Goal: Information Seeking & Learning: Find specific fact

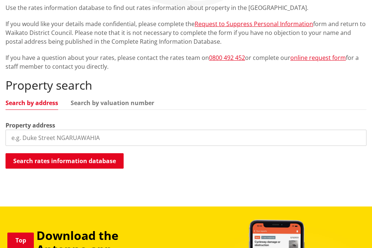
scroll to position [246, 0]
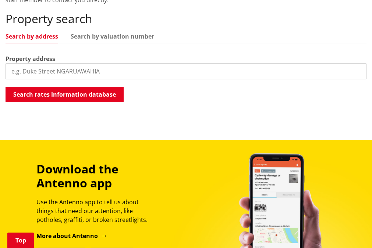
click at [95, 71] on input "search" at bounding box center [186, 71] width 361 height 16
paste input "19 Buckland Road, Tuakau"
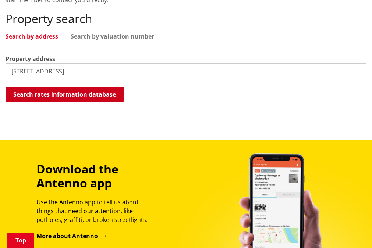
click at [107, 88] on button "Search rates information database" at bounding box center [65, 94] width 118 height 15
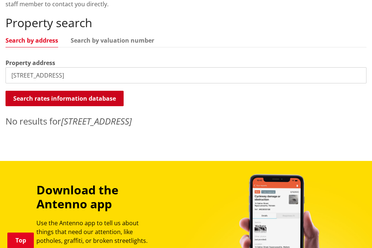
scroll to position [238, 0]
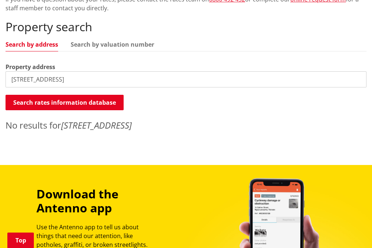
click at [61, 77] on input "19 Buckland Road, Tuakau" at bounding box center [186, 79] width 361 height 16
click at [93, 76] on input "19 Buckland Road Tuakau" at bounding box center [186, 79] width 361 height 16
type input "19 Buckland Road"
click at [82, 111] on div "Property search Search by address Search by valuation number Property address 1…" at bounding box center [186, 76] width 361 height 112
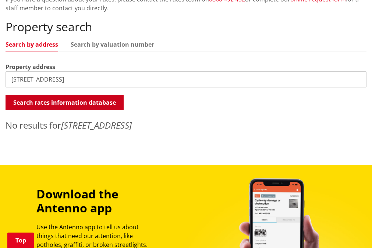
click at [87, 100] on button "Search rates information database" at bounding box center [65, 102] width 118 height 15
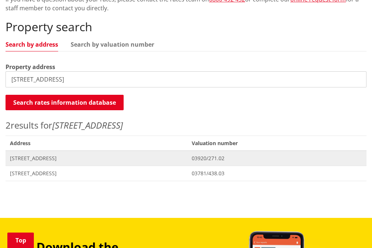
click at [64, 160] on span "[STREET_ADDRESS]" at bounding box center [96, 158] width 173 height 7
